Goal: Information Seeking & Learning: Understand process/instructions

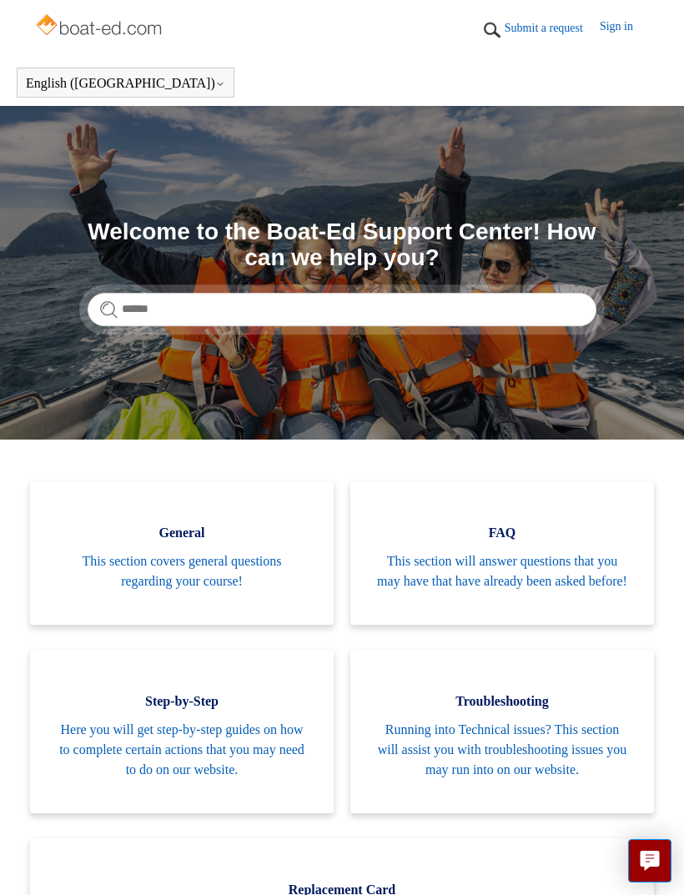
click at [541, 580] on span "This section will answer questions that you may have that have already been ask…" at bounding box center [501, 571] width 253 height 40
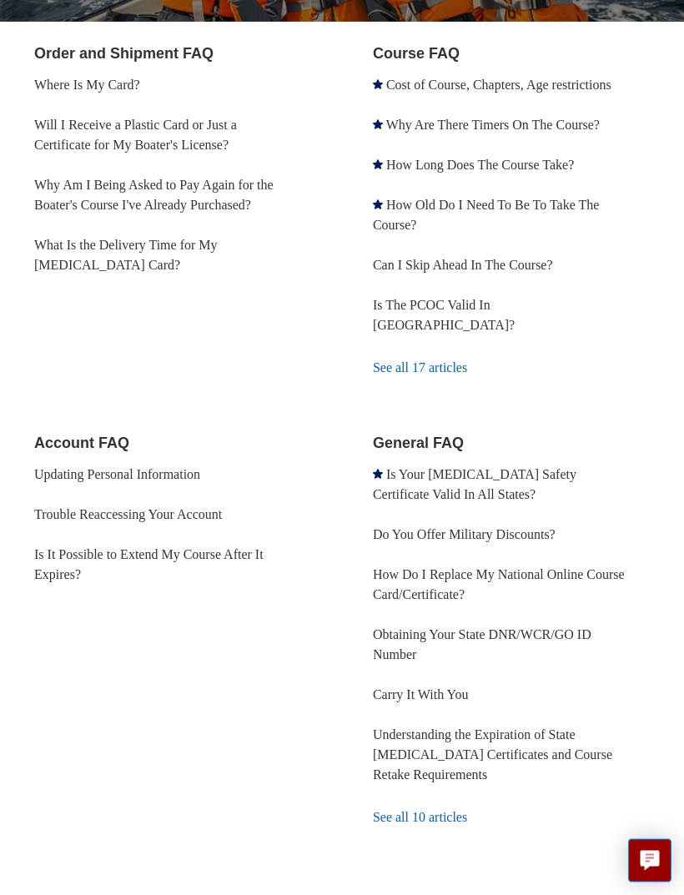
scroll to position [320, 0]
click at [443, 796] on link "See all 10 articles" at bounding box center [511, 816] width 277 height 45
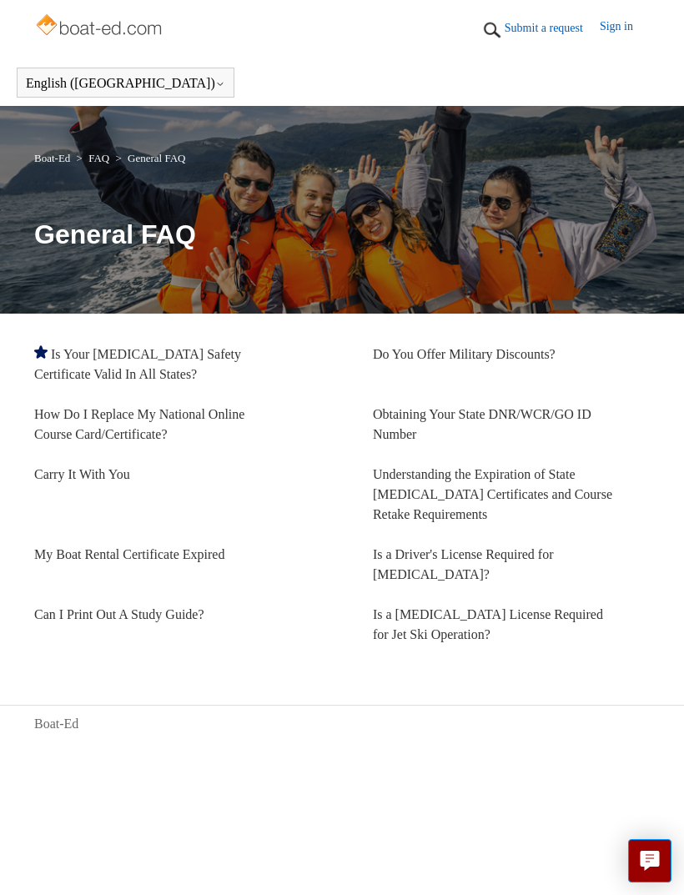
click at [144, 420] on link "How Do I Replace My National Online Course Card/Certificate?" at bounding box center [139, 424] width 210 height 34
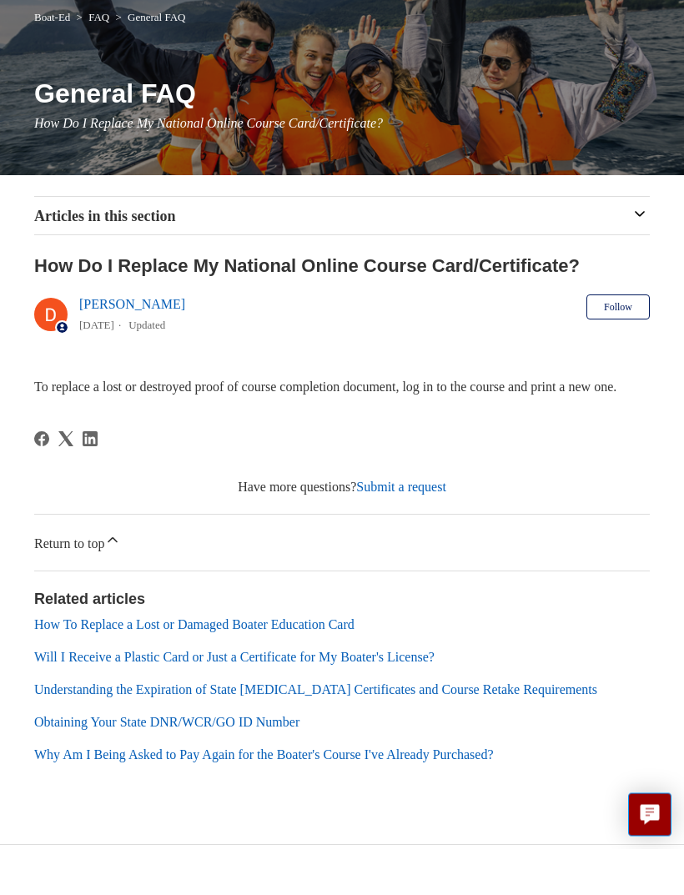
scroll to position [94, 0]
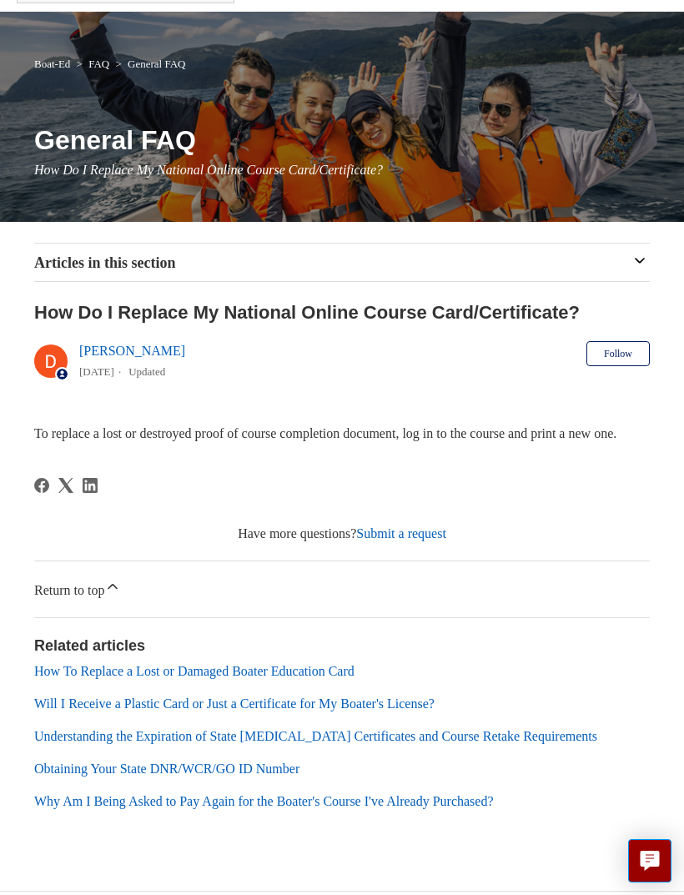
click at [354, 678] on link "How To Replace a Lost or Damaged Boater Education Card" at bounding box center [194, 671] width 320 height 14
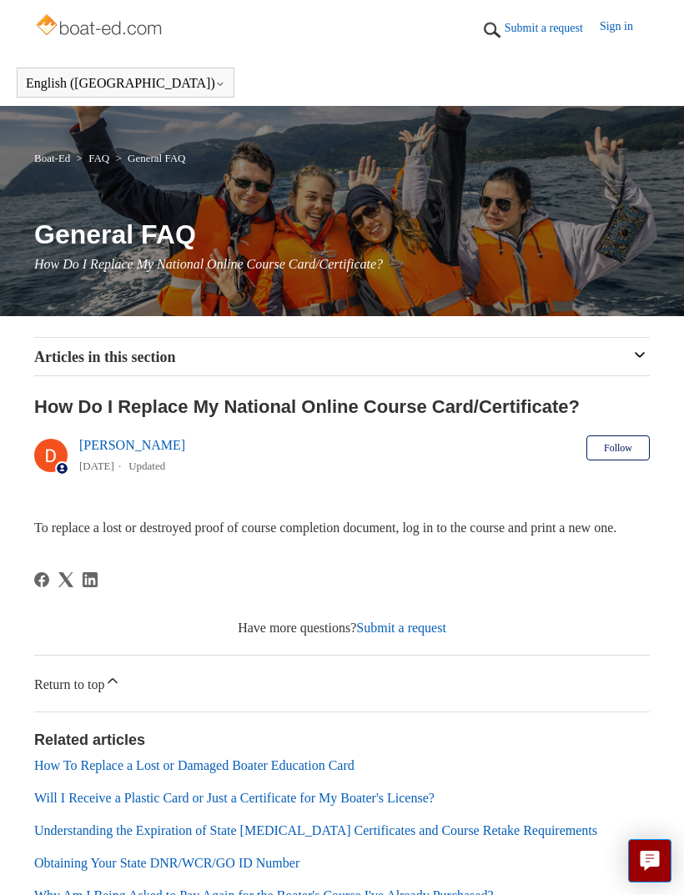
scroll to position [148, 0]
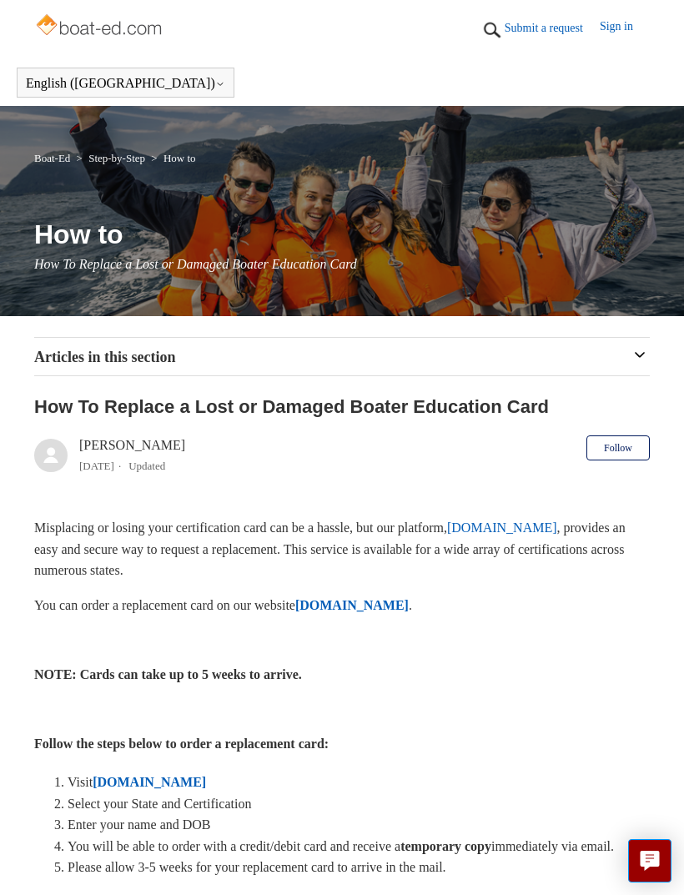
scroll to position [2, 0]
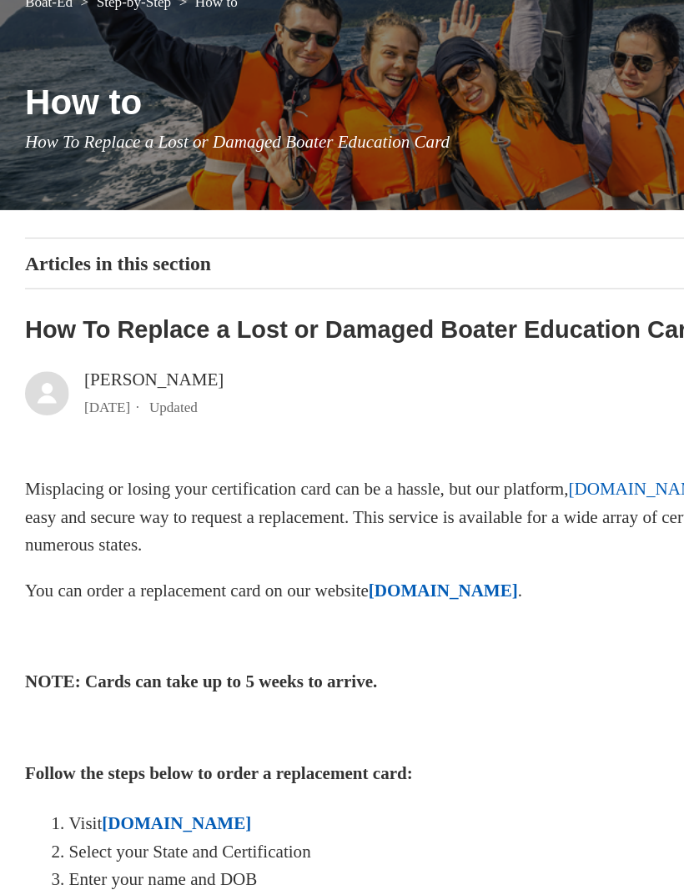
click at [194, 773] on strong "ILostMyCard.com" at bounding box center [149, 780] width 113 height 14
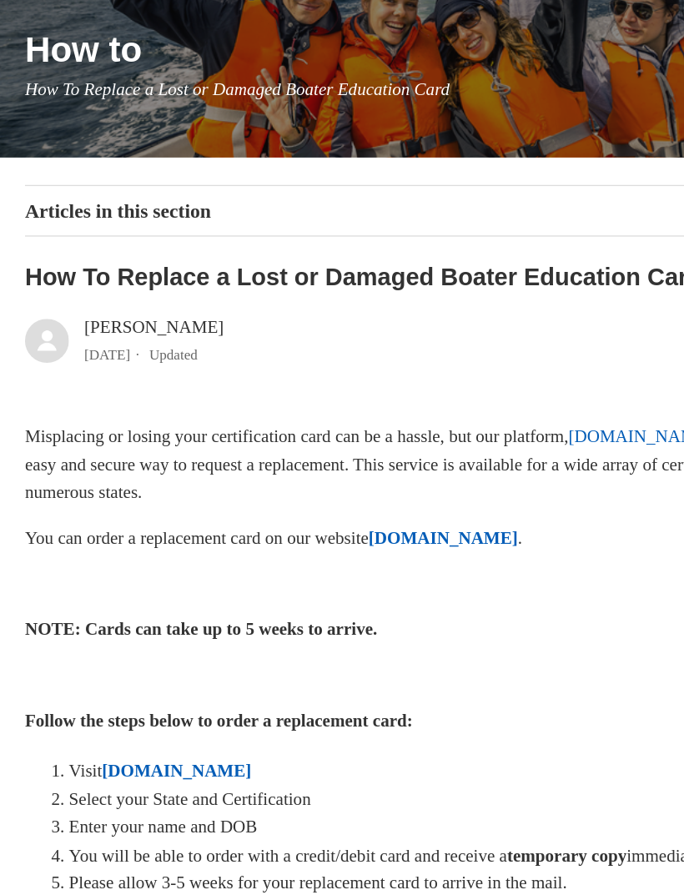
scroll to position [0, 0]
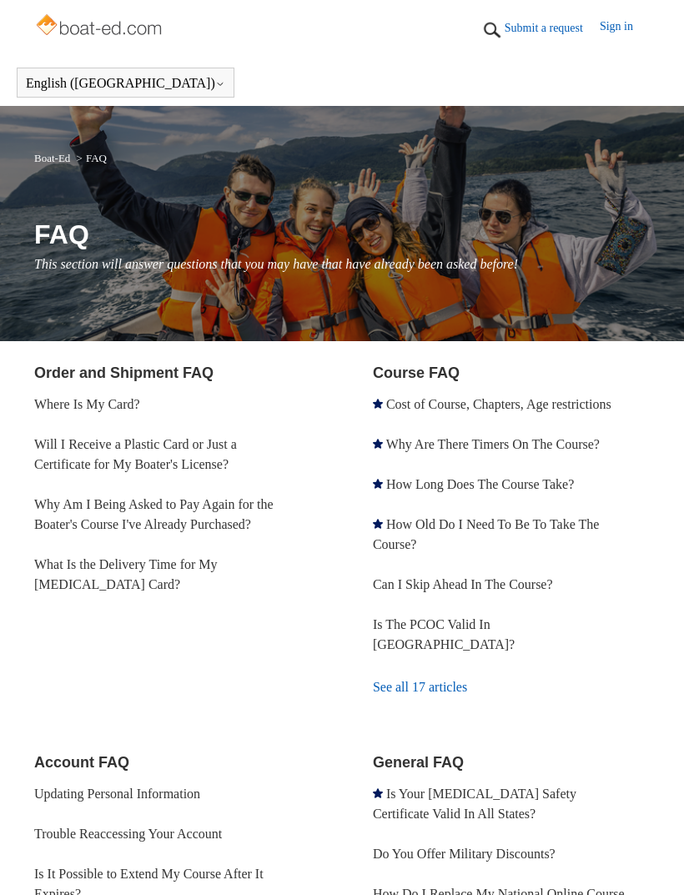
scroll to position [327, 0]
